Goal: Navigation & Orientation: Understand site structure

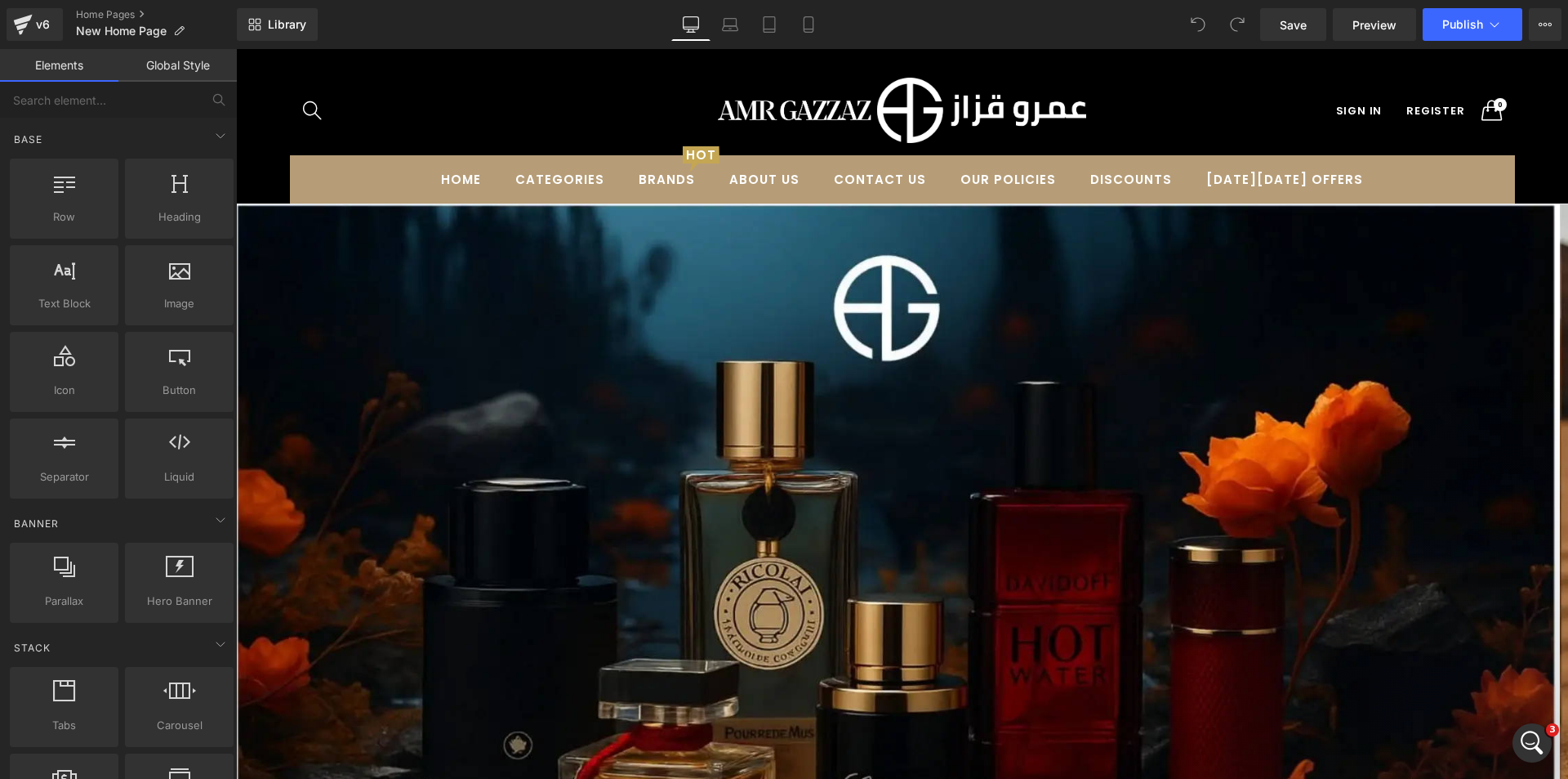
scroll to position [1798, 0]
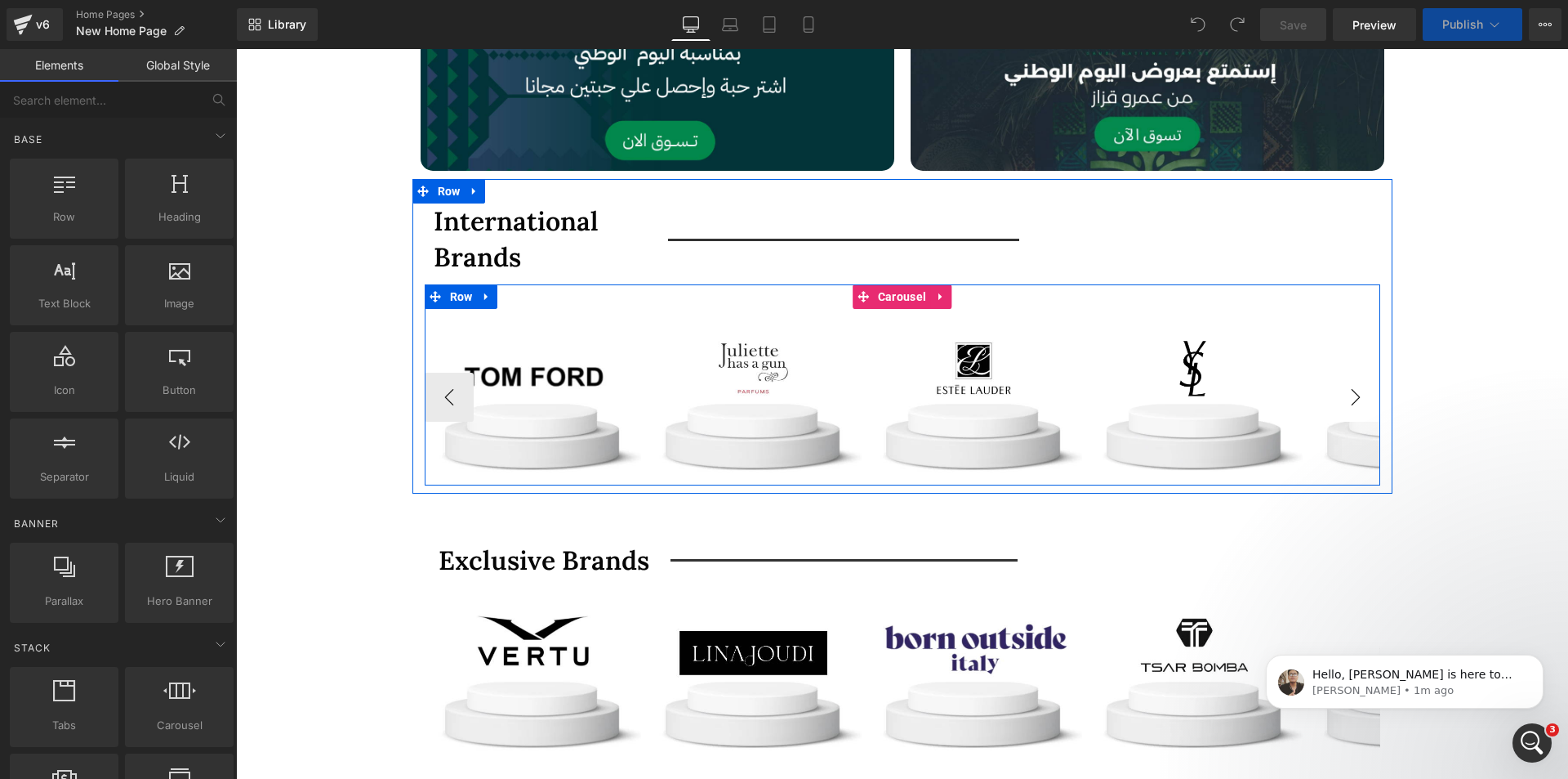
click at [1348, 400] on button "›" at bounding box center [1355, 397] width 49 height 49
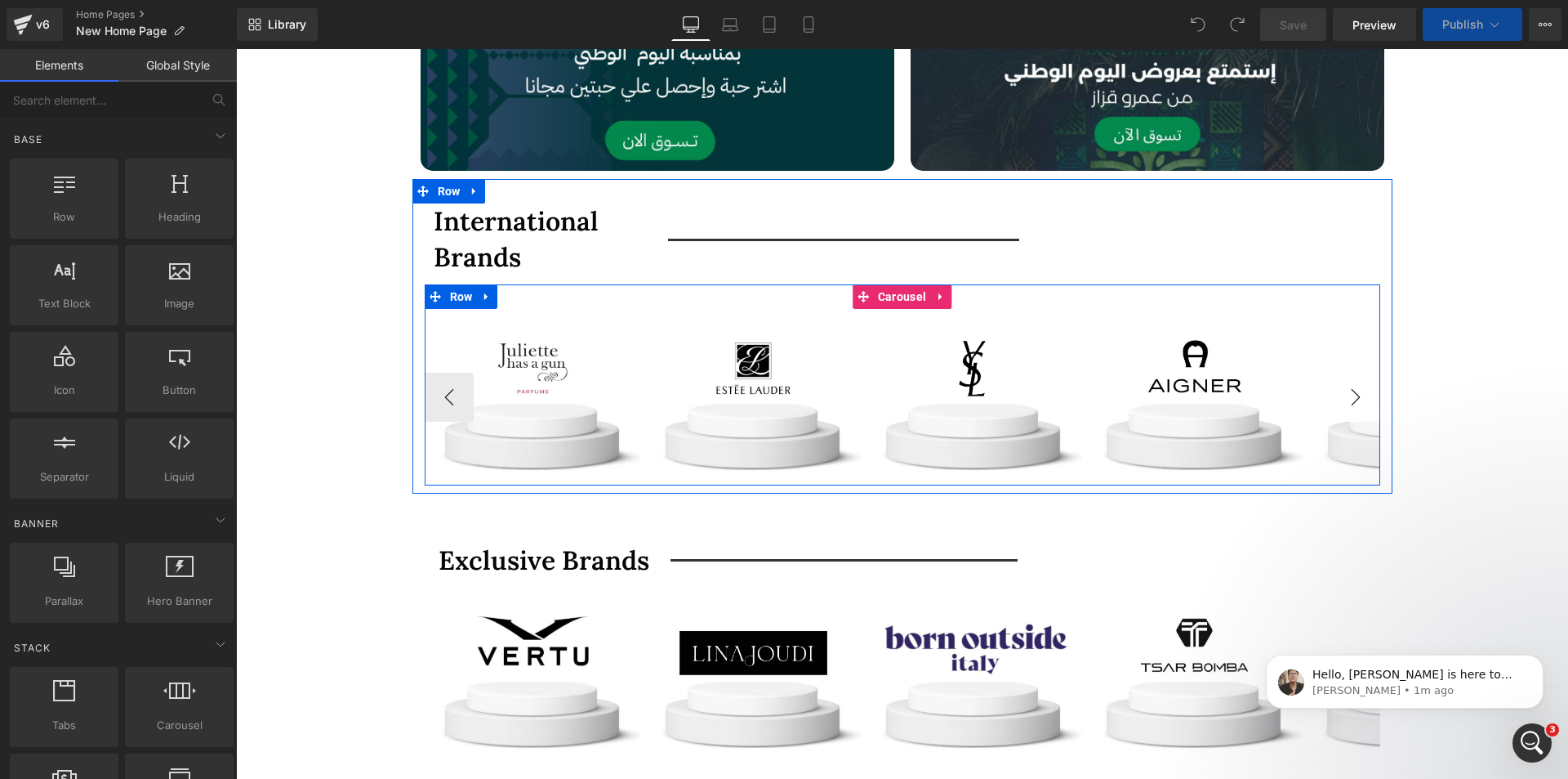
click at [1348, 400] on button "›" at bounding box center [1355, 397] width 49 height 49
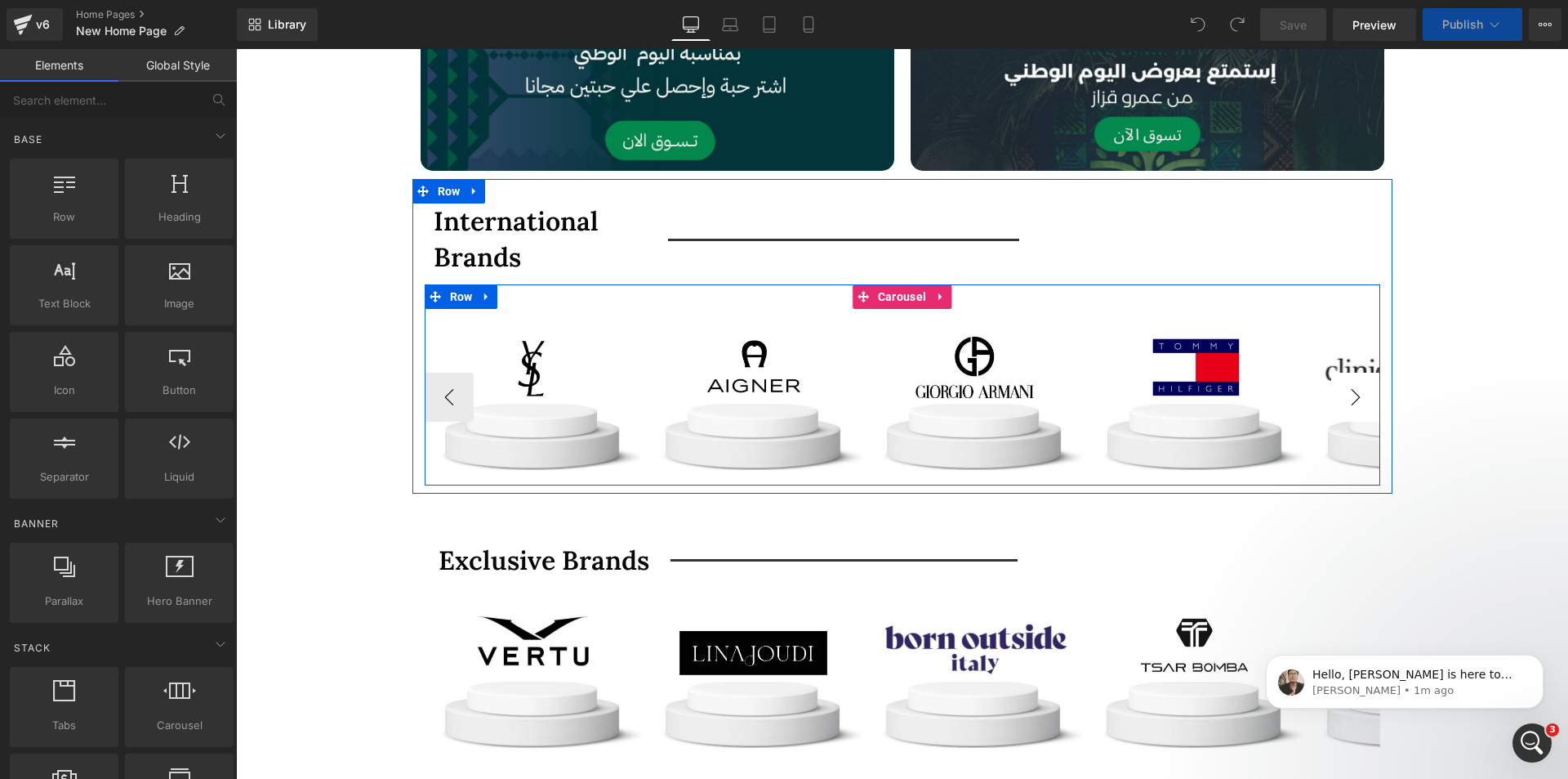
click at [1348, 400] on button "›" at bounding box center [1355, 397] width 49 height 49
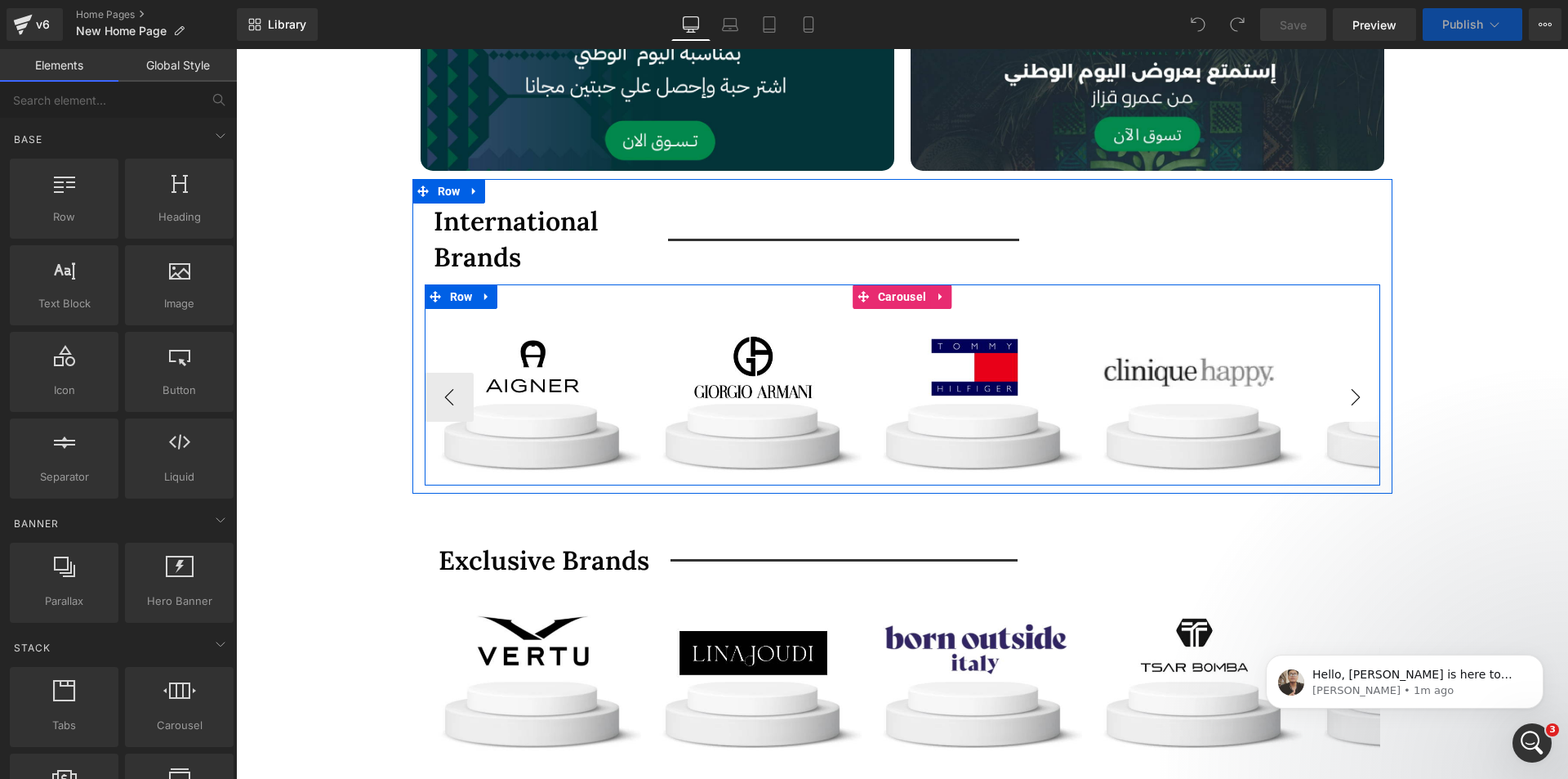
click at [1348, 400] on button "›" at bounding box center [1355, 397] width 49 height 49
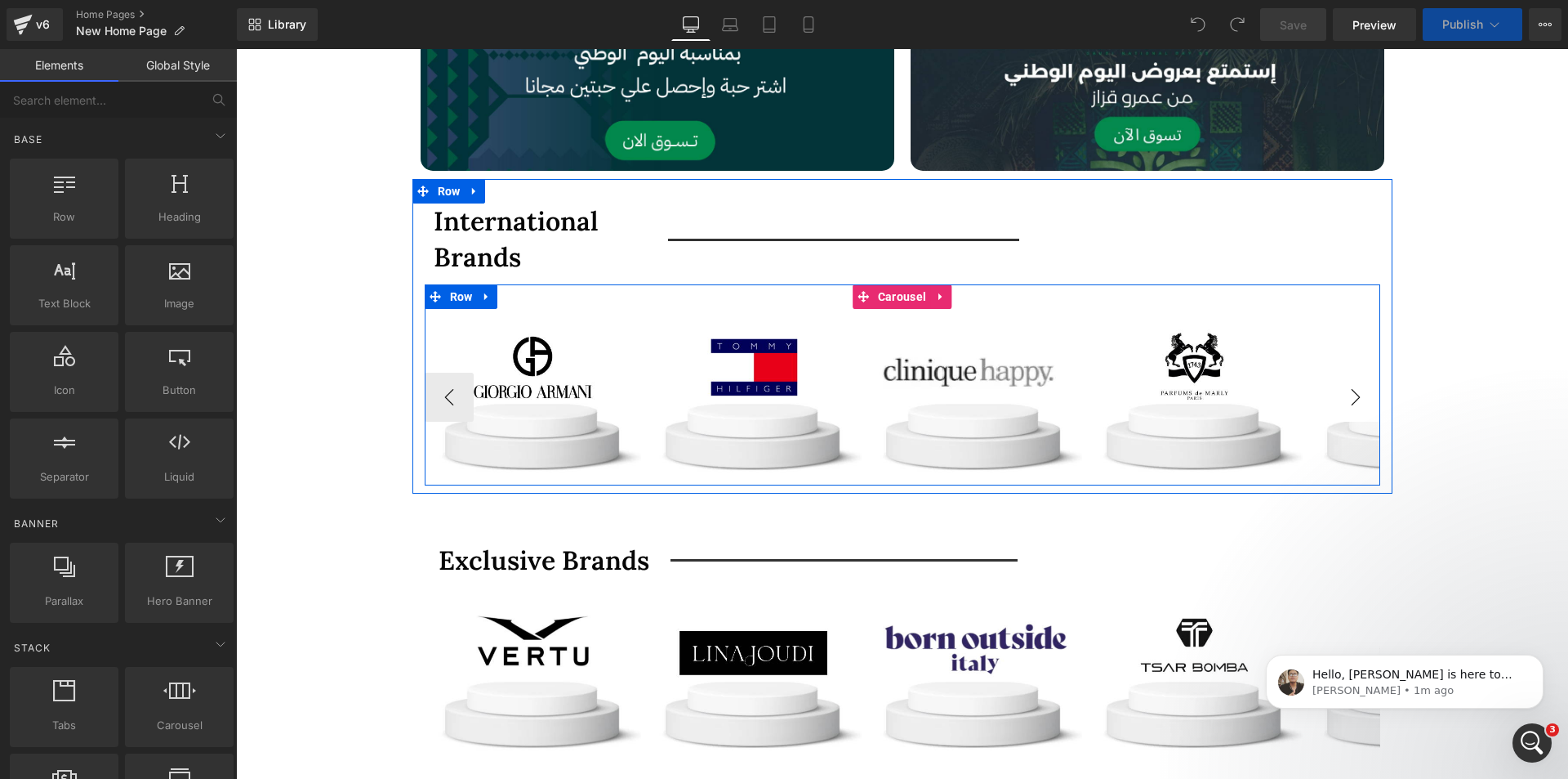
click at [1346, 400] on button "›" at bounding box center [1355, 397] width 49 height 49
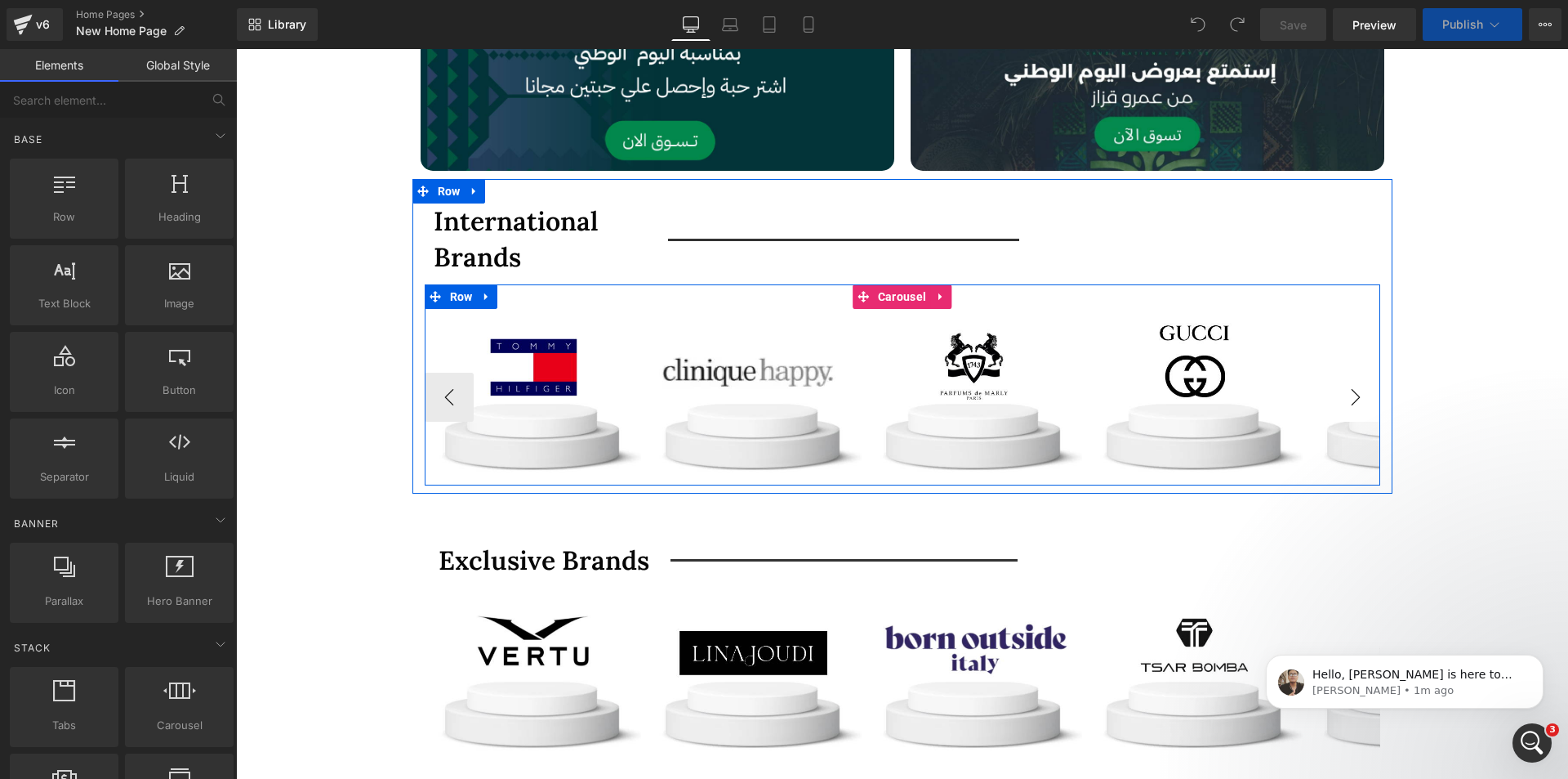
click at [1344, 400] on button "›" at bounding box center [1355, 397] width 49 height 49
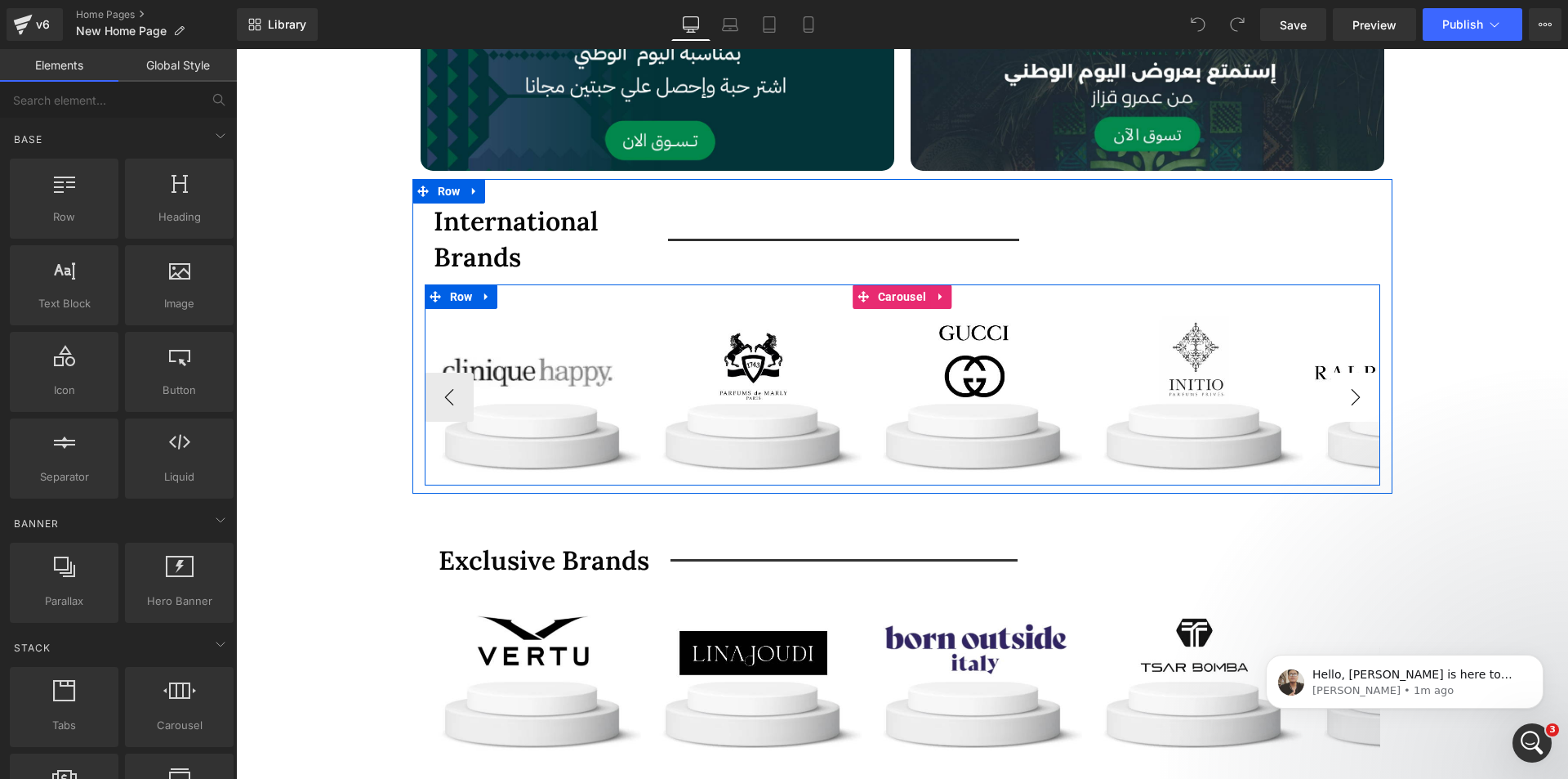
click at [1343, 399] on button "›" at bounding box center [1355, 397] width 49 height 49
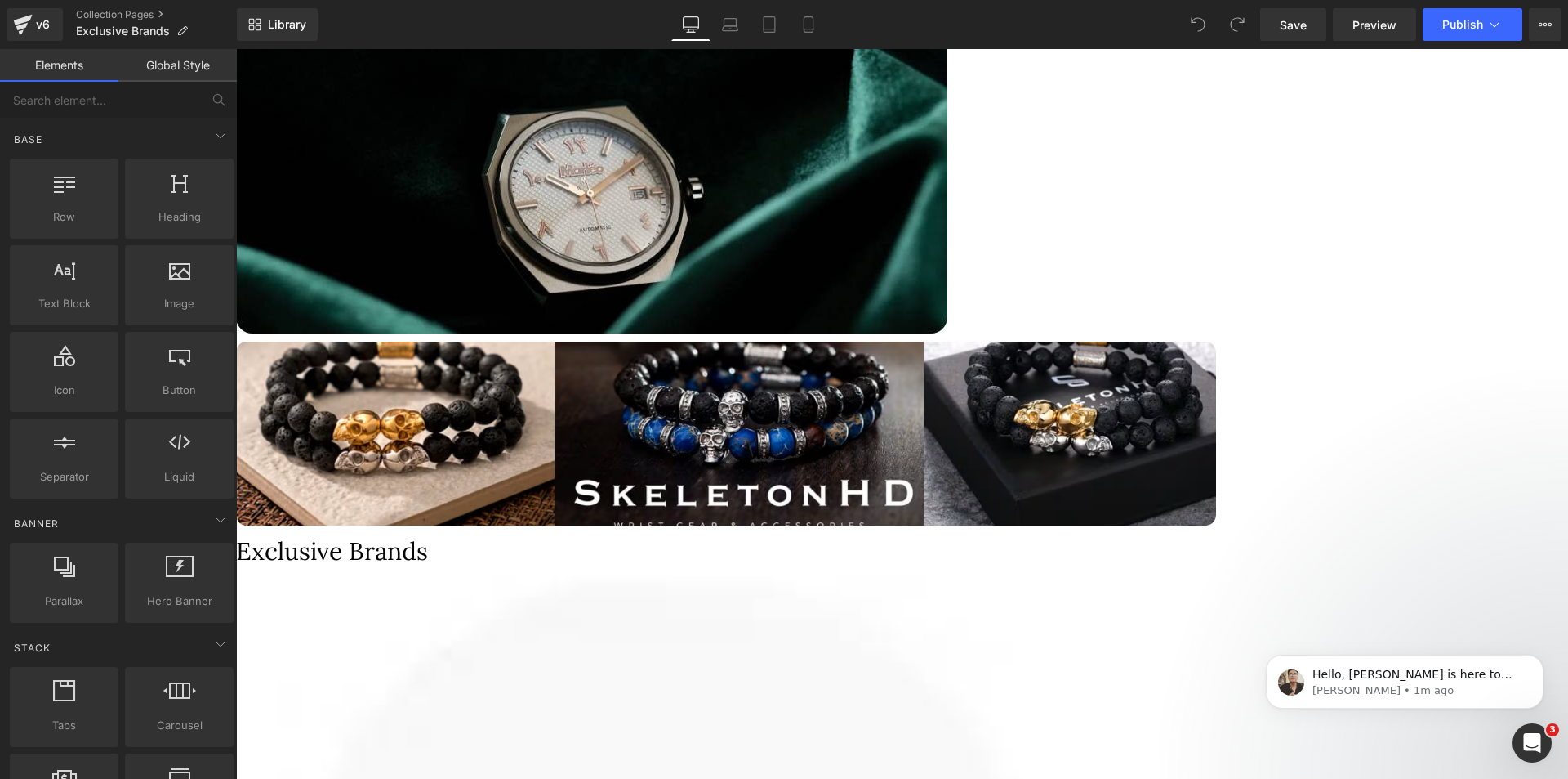
scroll to position [1144, 0]
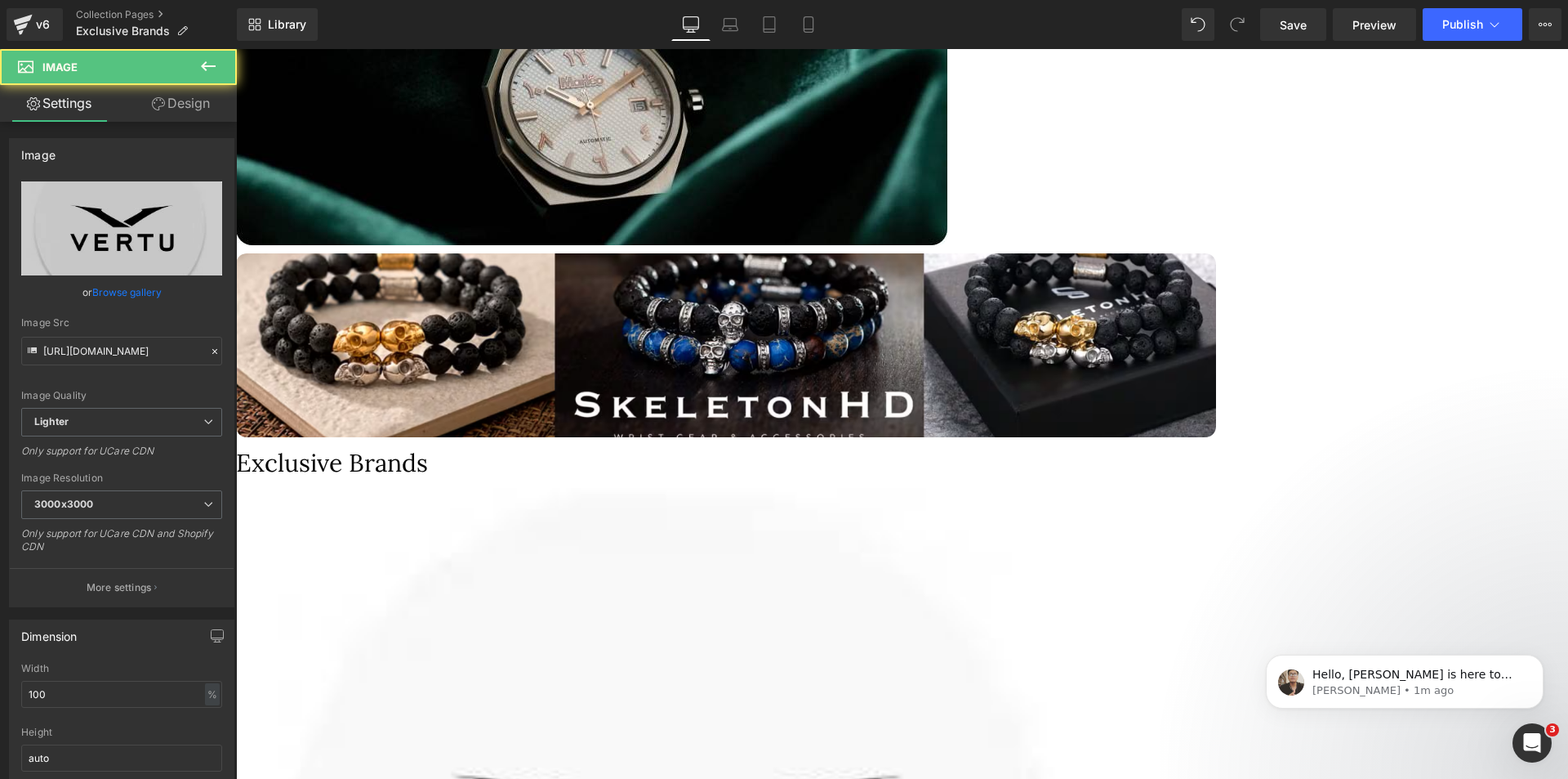
click at [236, 49] on span "Row" at bounding box center [236, 49] width 0 height 0
